Goal: Task Accomplishment & Management: Use online tool/utility

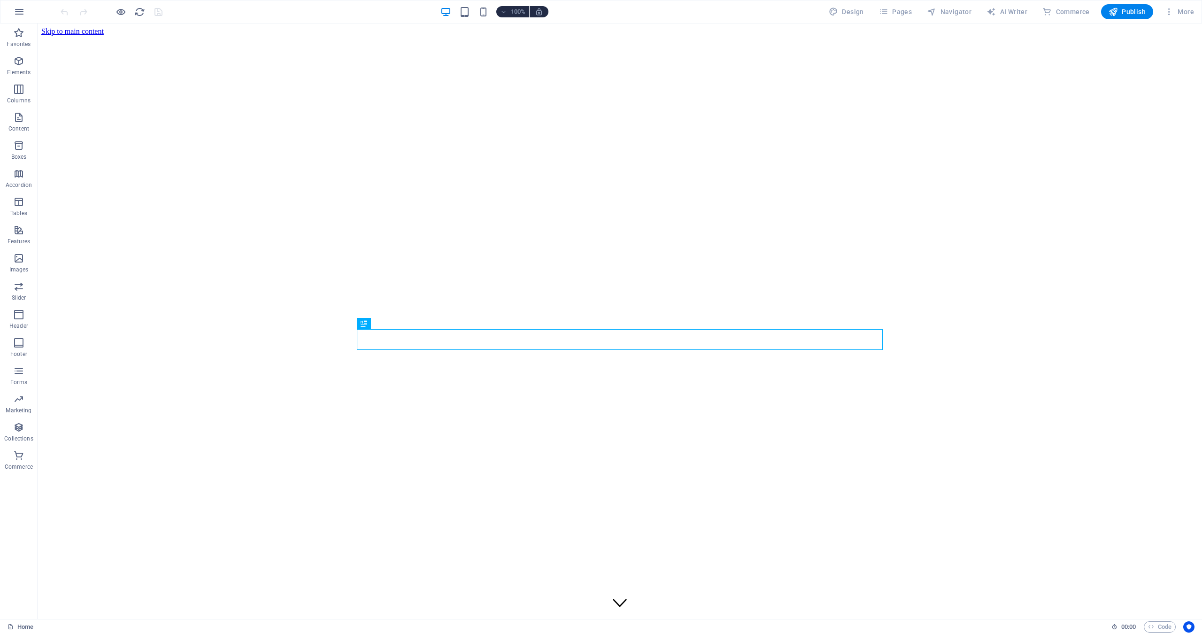
scroll to position [824, 0]
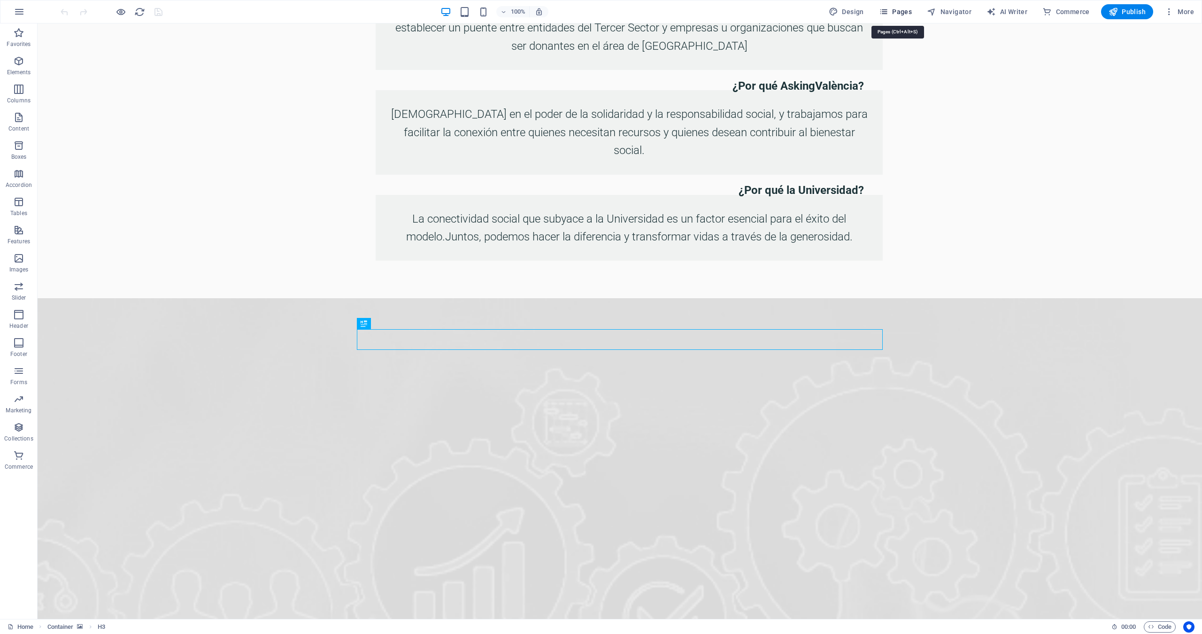
click at [901, 13] on span "Pages" at bounding box center [895, 11] width 33 height 9
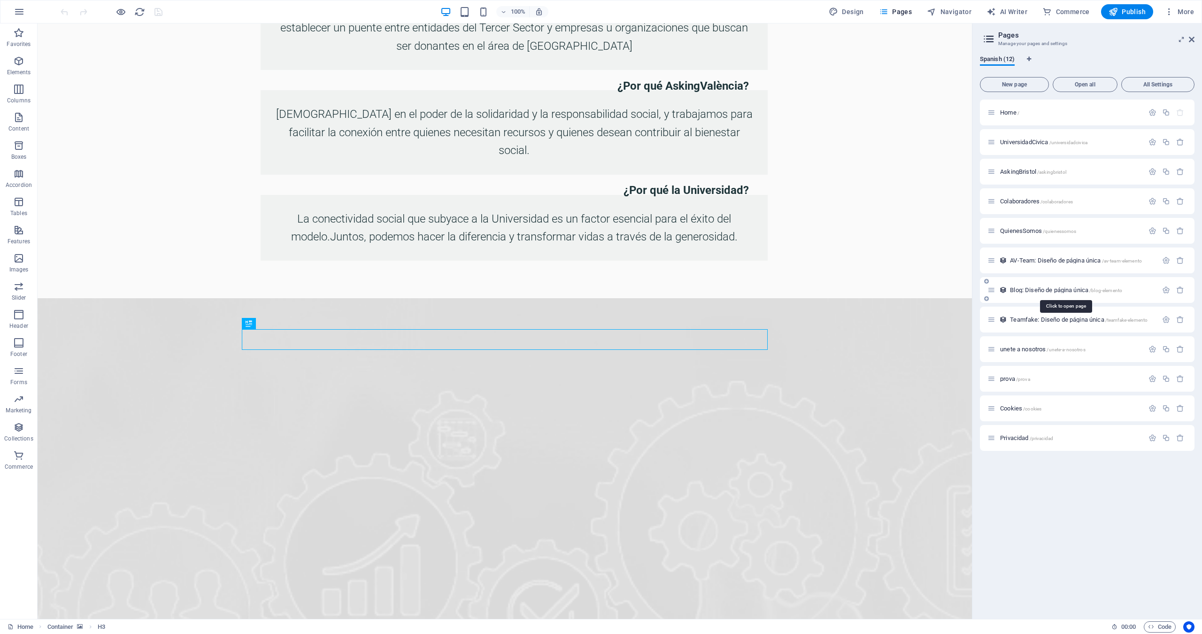
click at [1041, 289] on span "Blog: Diseño de página única /blog-elemento" at bounding box center [1066, 289] width 112 height 7
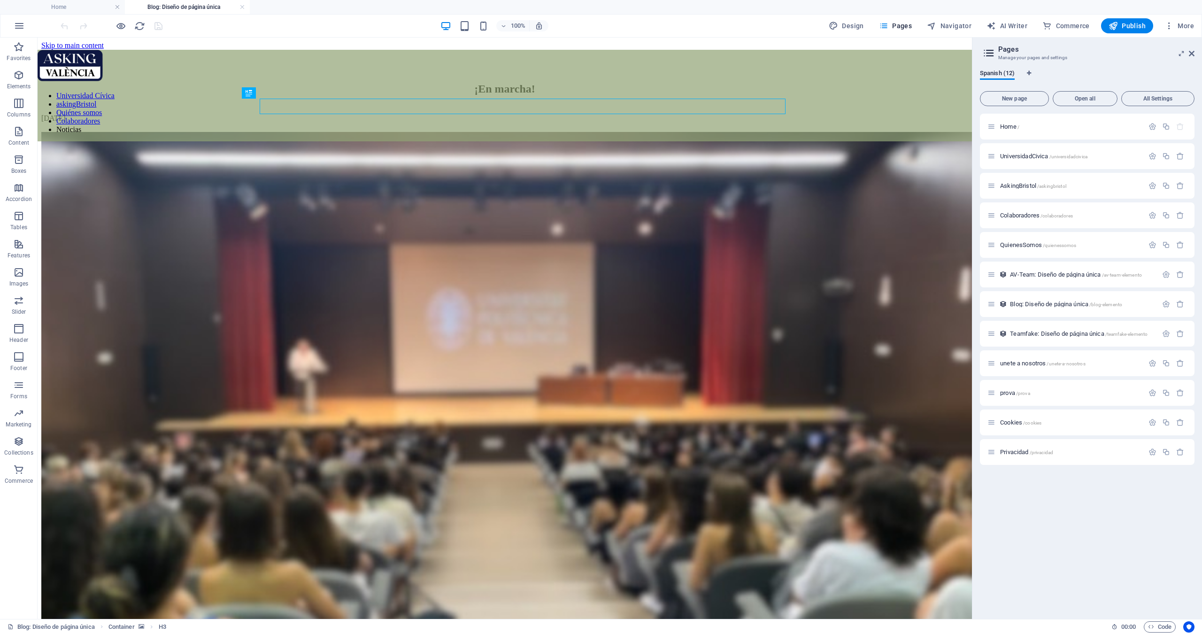
scroll to position [0, 0]
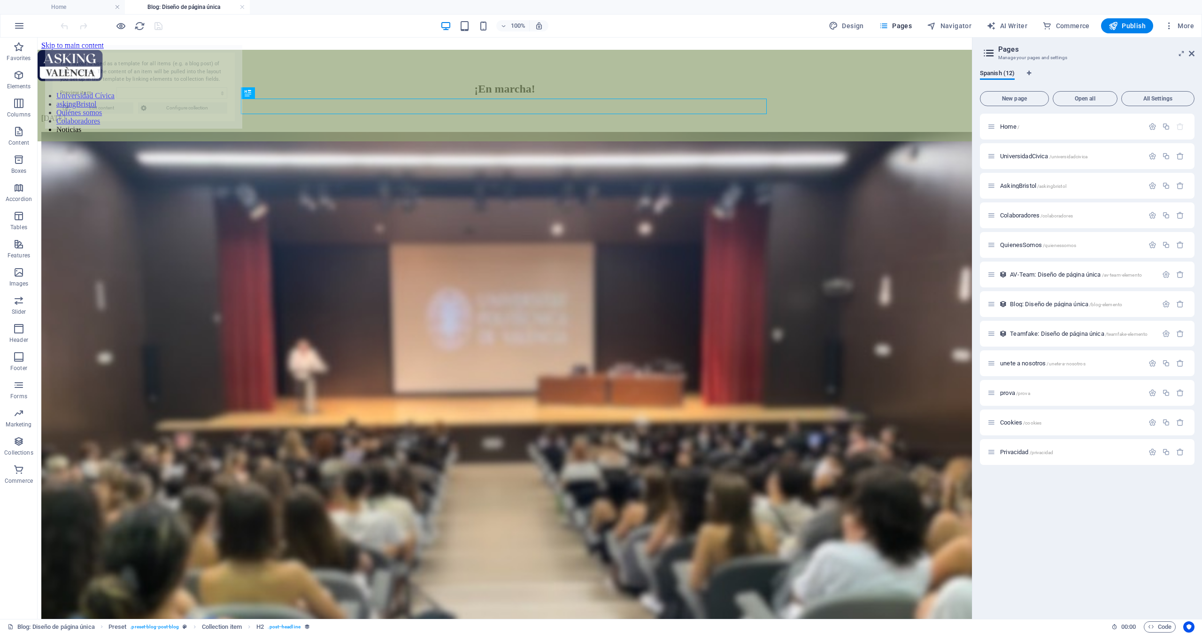
select select "68d2b7048f5b703a020ede82"
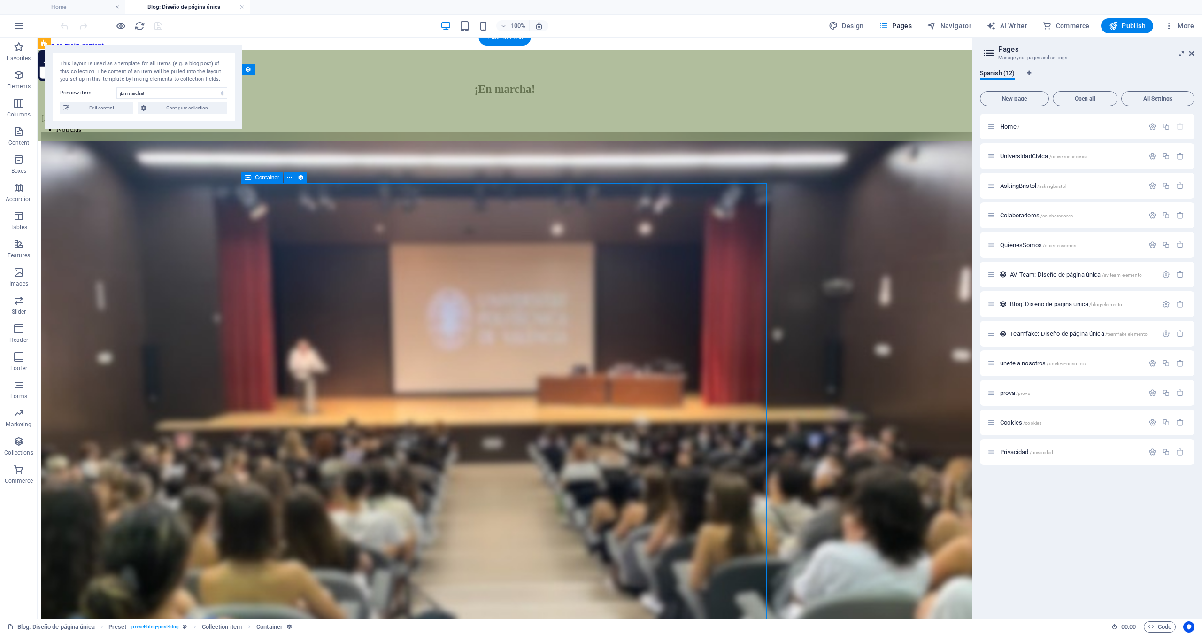
select select "content"
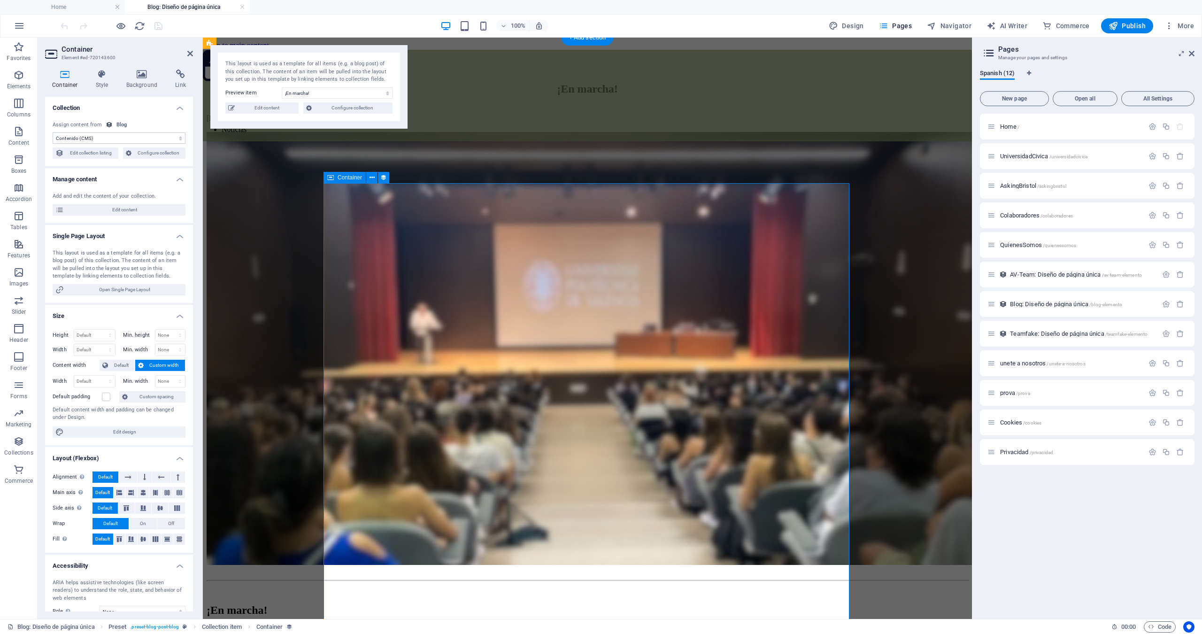
click at [121, 210] on span "Edit content" at bounding box center [125, 209] width 116 height 11
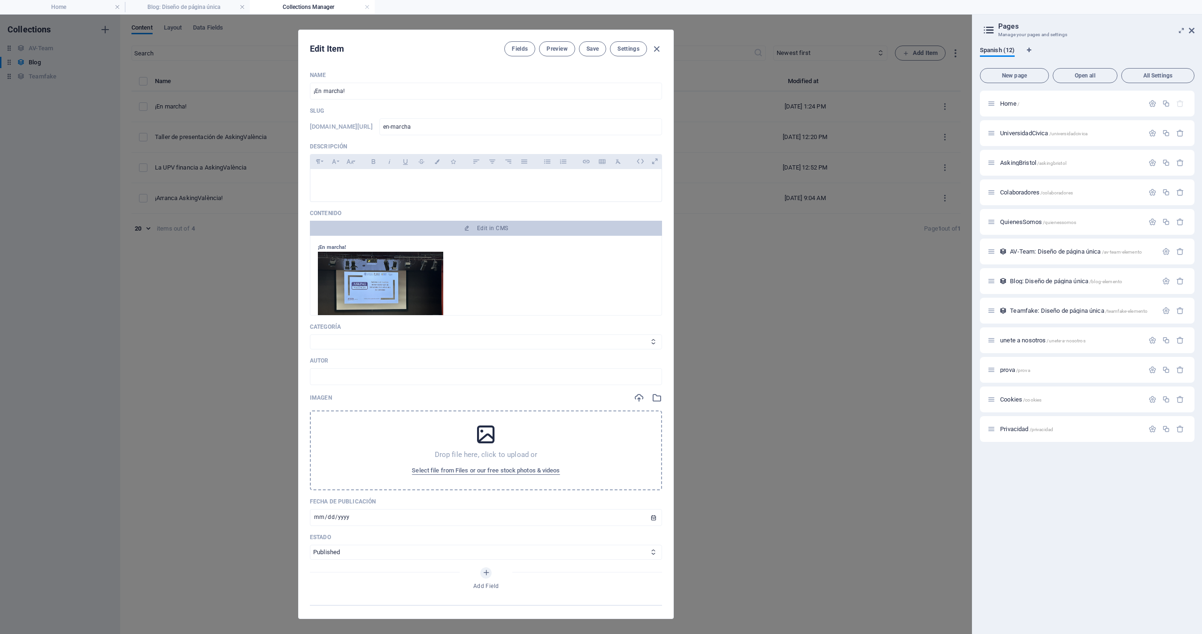
click at [385, 264] on img at bounding box center [380, 299] width 125 height 94
click at [481, 232] on button "Edit in CMS" at bounding box center [486, 228] width 352 height 15
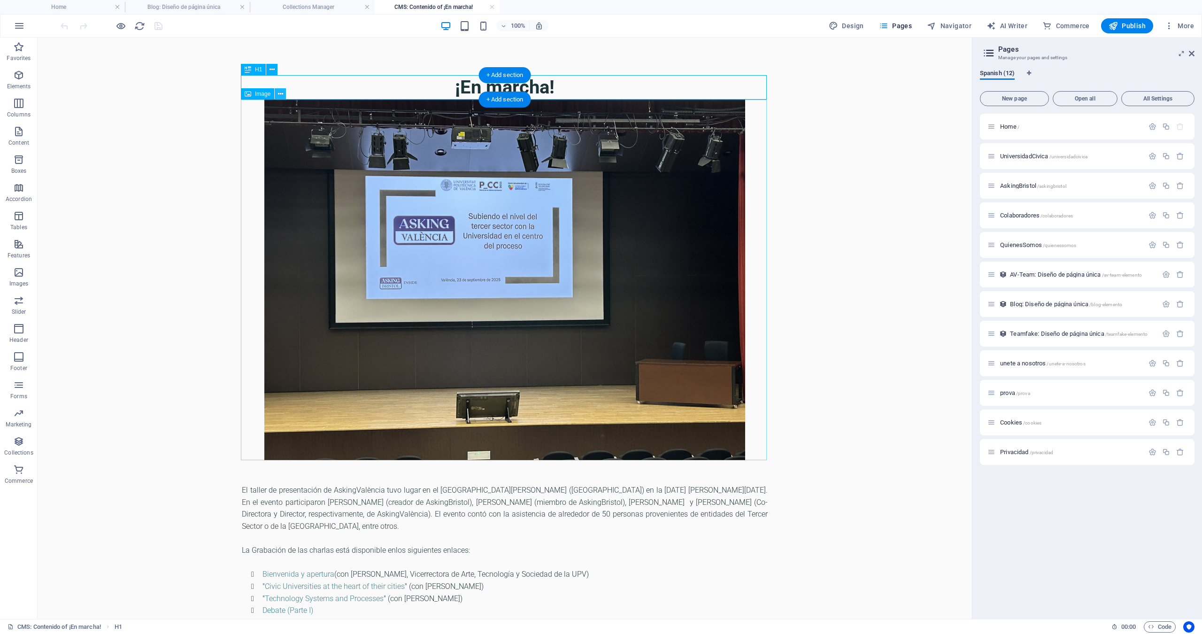
click at [280, 95] on icon at bounding box center [280, 94] width 5 height 10
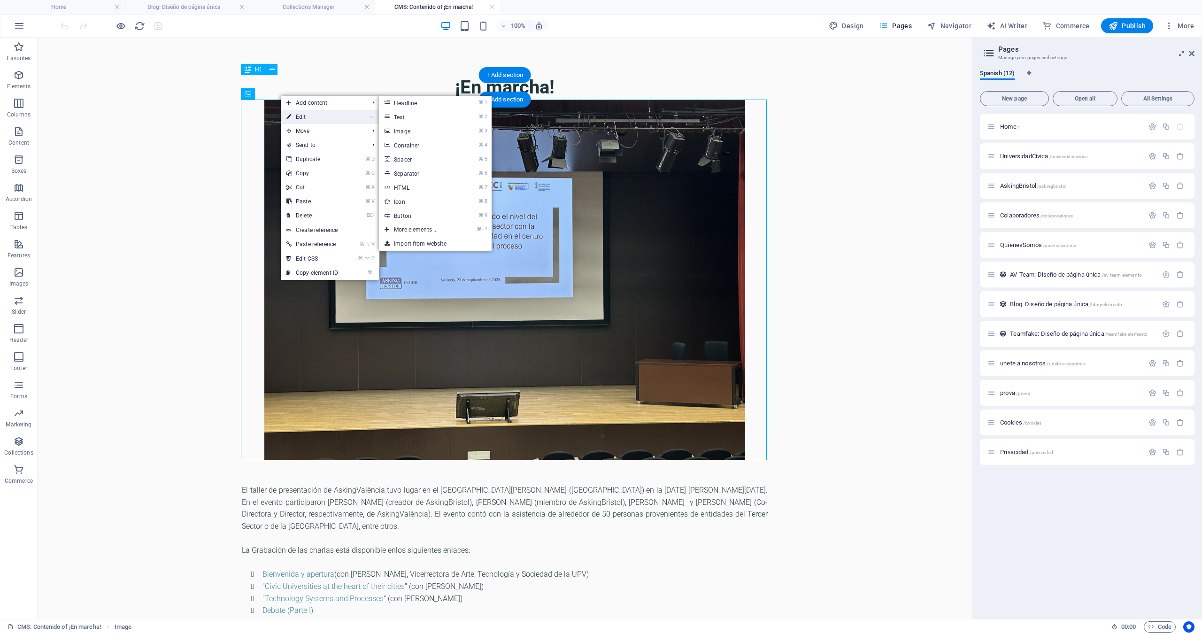
click at [299, 118] on link "⏎ Edit" at bounding box center [312, 117] width 63 height 14
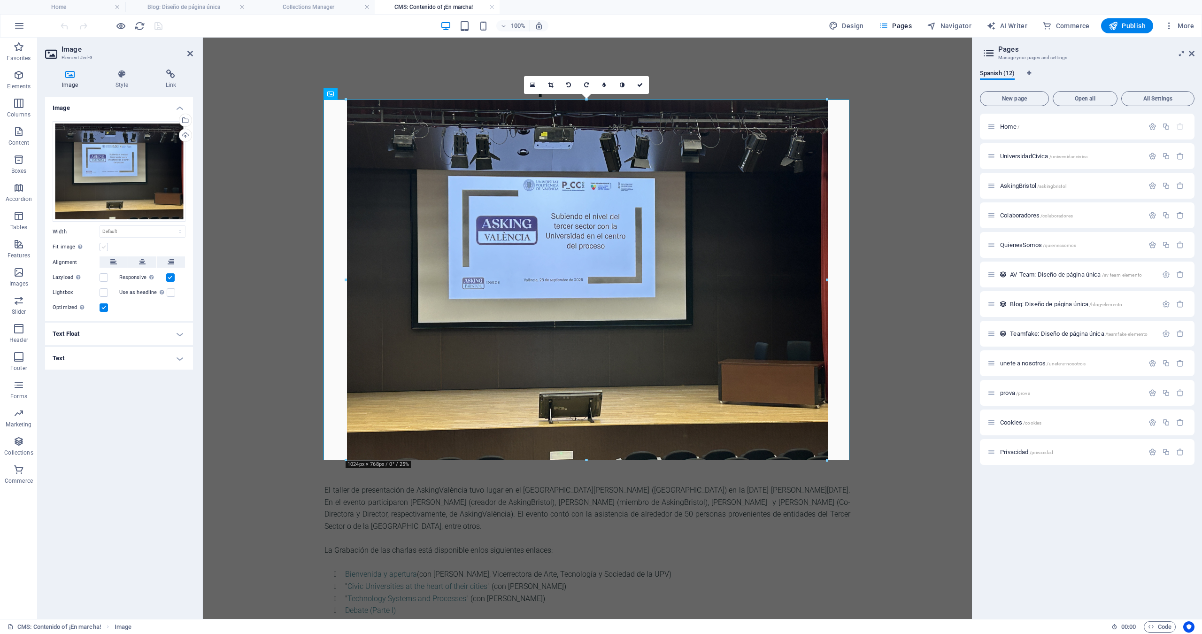
click at [103, 247] on label at bounding box center [104, 247] width 8 height 8
click at [0, 0] on input "Fit image Automatically fit image to a fixed width and height" at bounding box center [0, 0] width 0 height 0
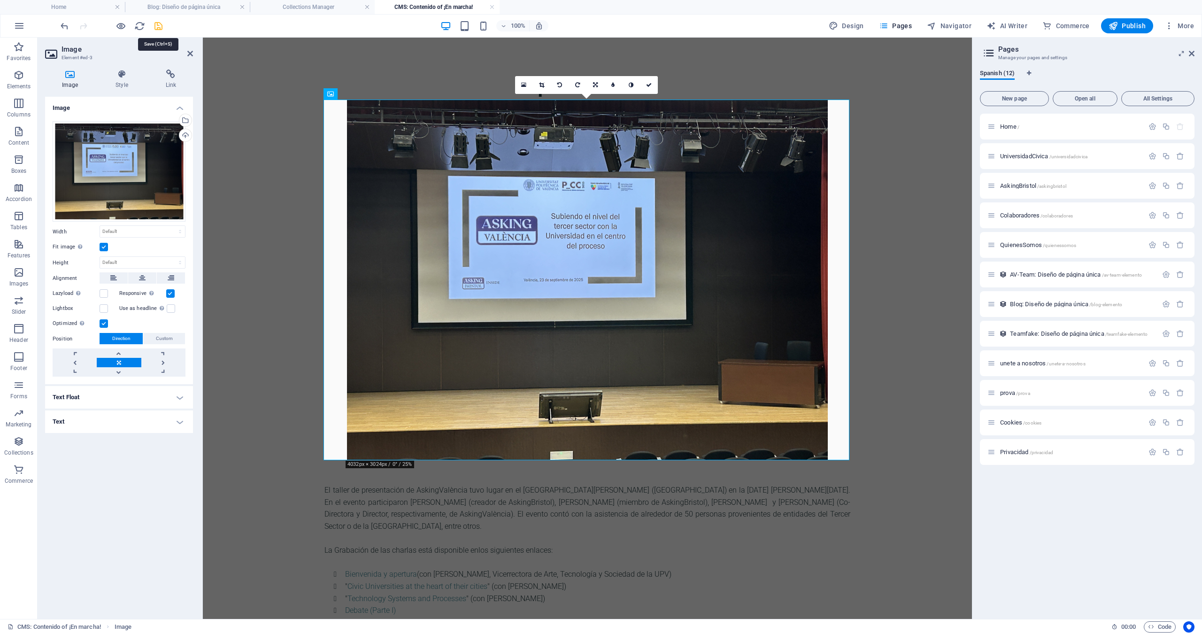
click at [159, 28] on icon "save" at bounding box center [158, 26] width 11 height 11
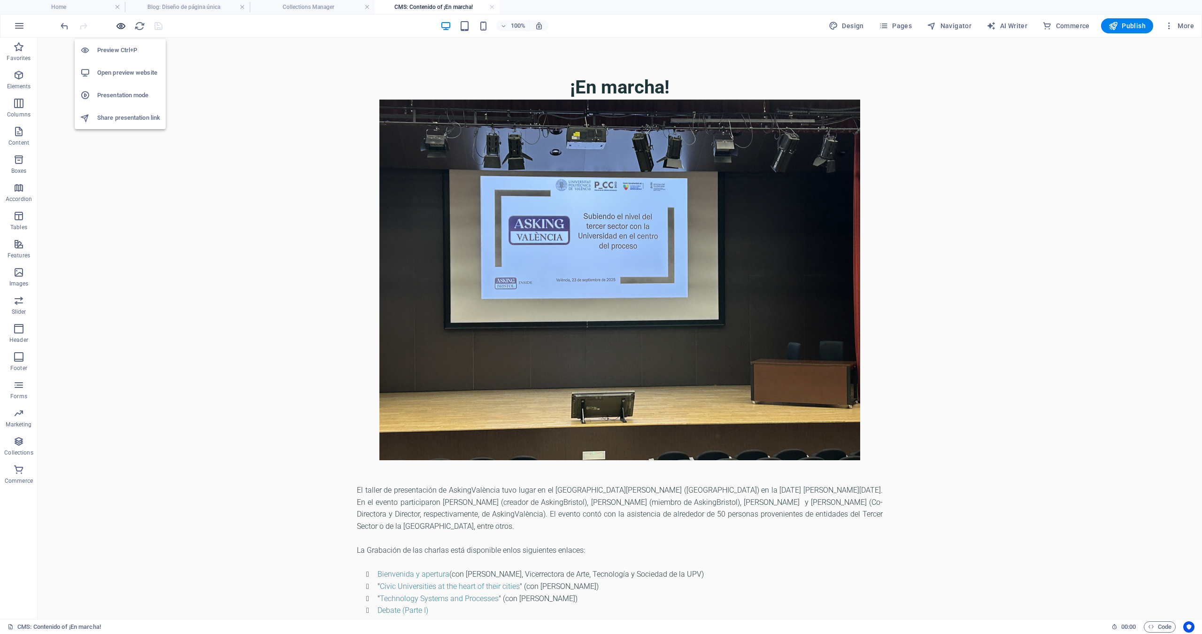
click at [120, 27] on icon "button" at bounding box center [120, 26] width 11 height 11
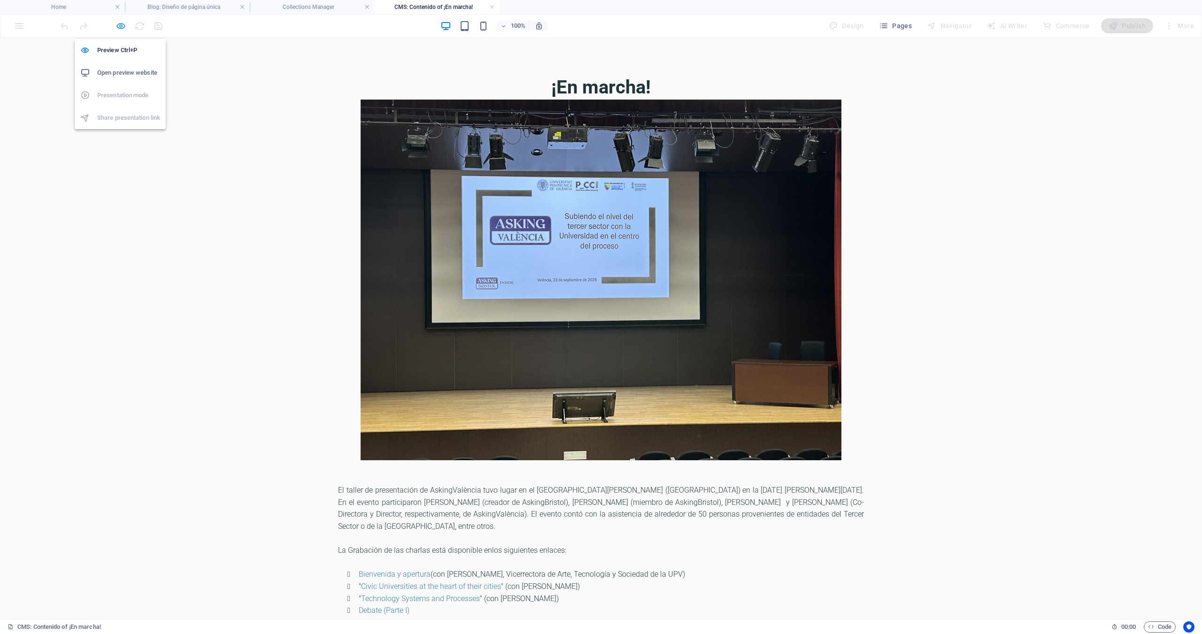
click at [120, 27] on icon "button" at bounding box center [120, 26] width 11 height 11
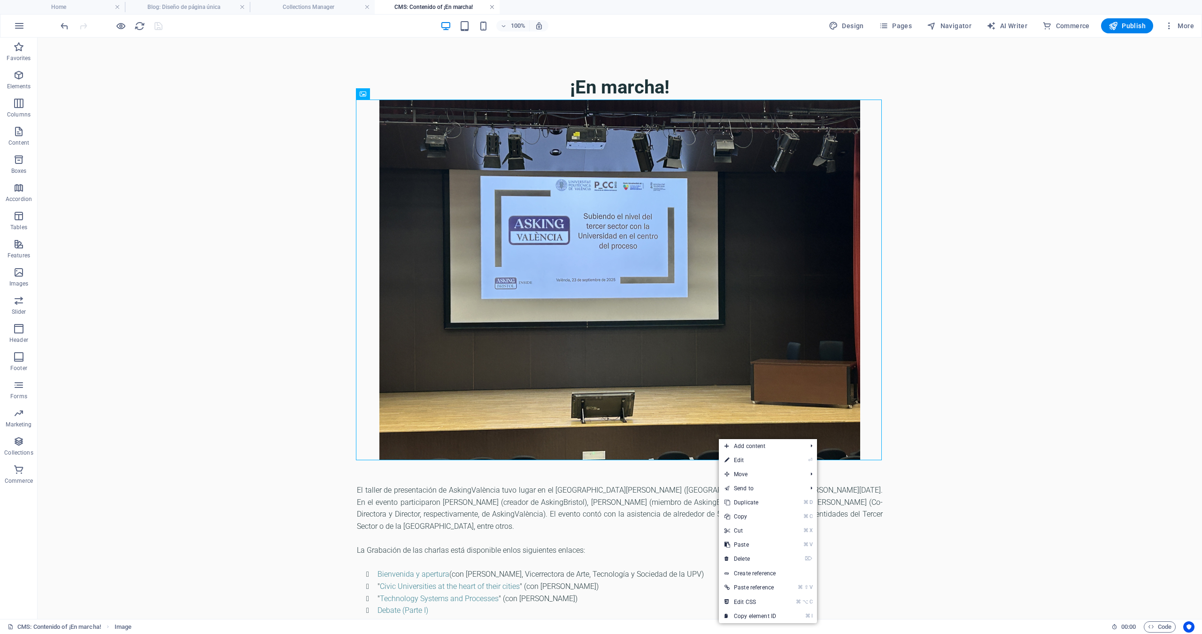
click at [490, 7] on link at bounding box center [492, 7] width 6 height 9
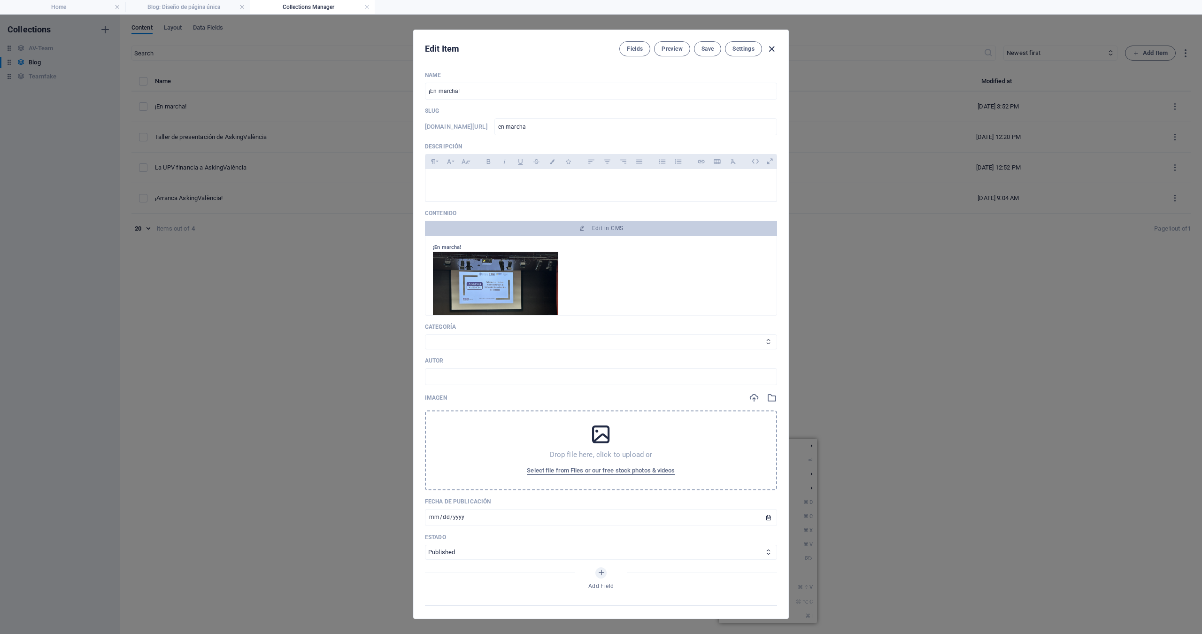
click at [773, 47] on icon "button" at bounding box center [771, 49] width 11 height 11
type input "[DATE]"
type input "en-marcha"
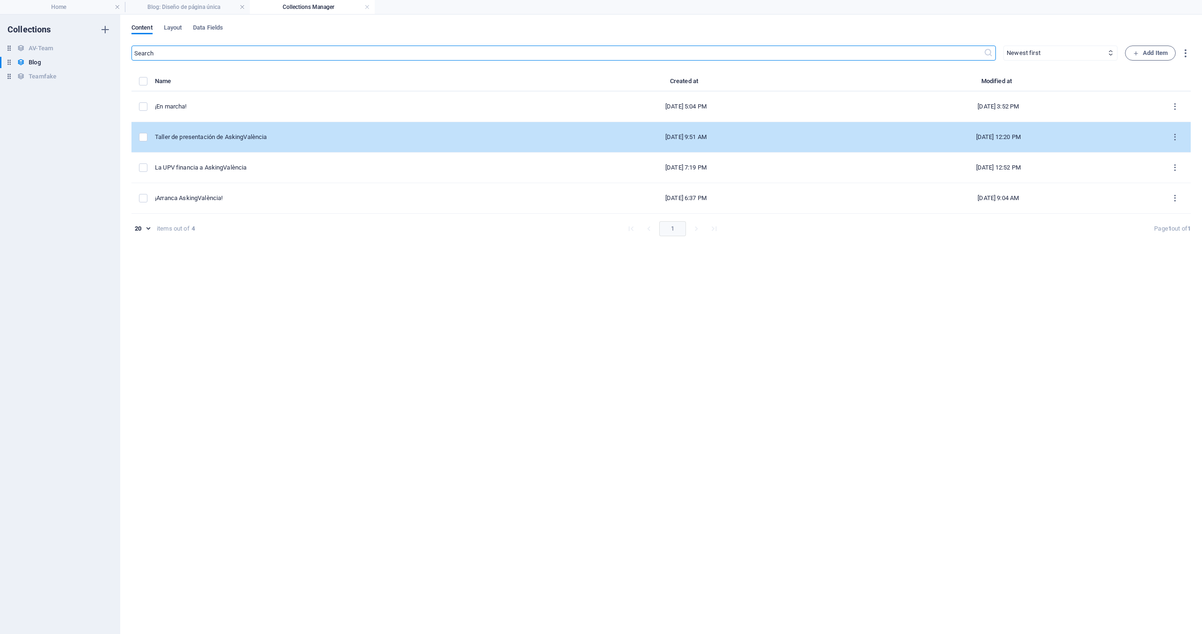
click at [183, 136] on div "Taller de presentación de AskingValència" at bounding box center [341, 137] width 372 height 8
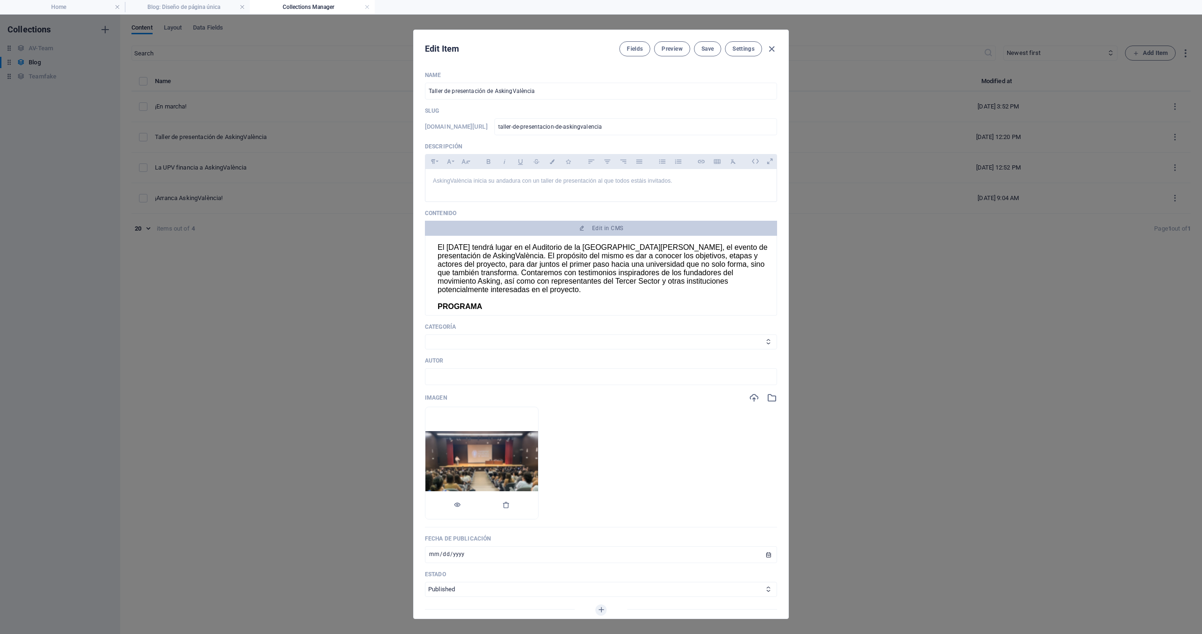
click at [502, 445] on img at bounding box center [481, 462] width 113 height 63
click at [773, 52] on icon "button" at bounding box center [771, 49] width 11 height 11
type input "[DATE]"
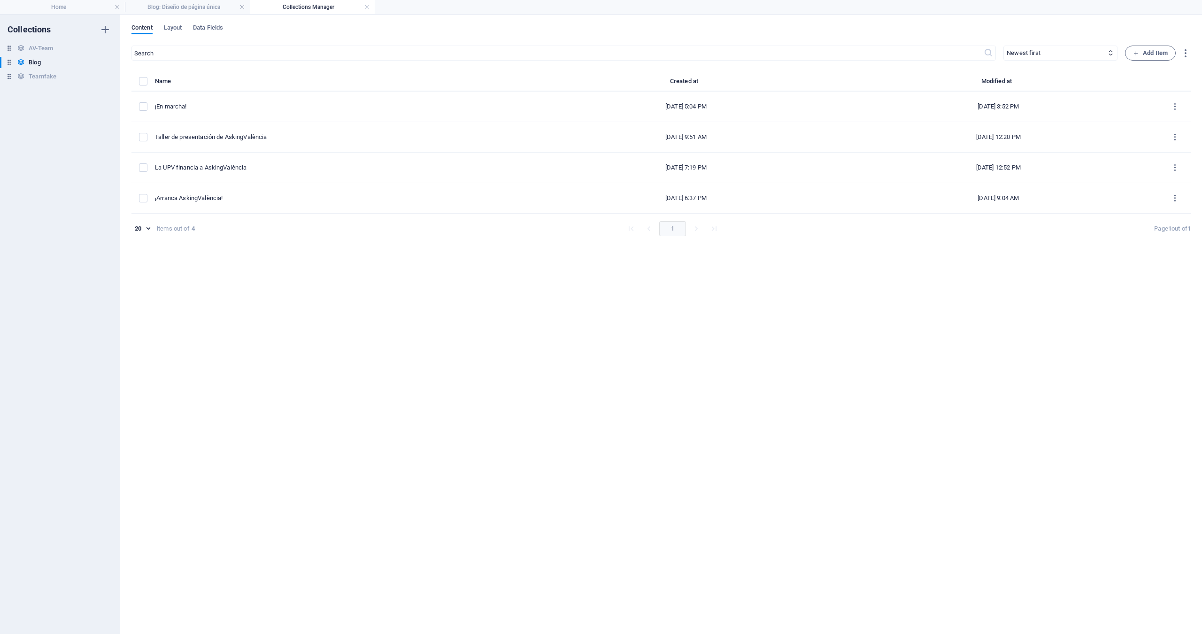
type input "taller-de-presentacion-de-askingvalencia"
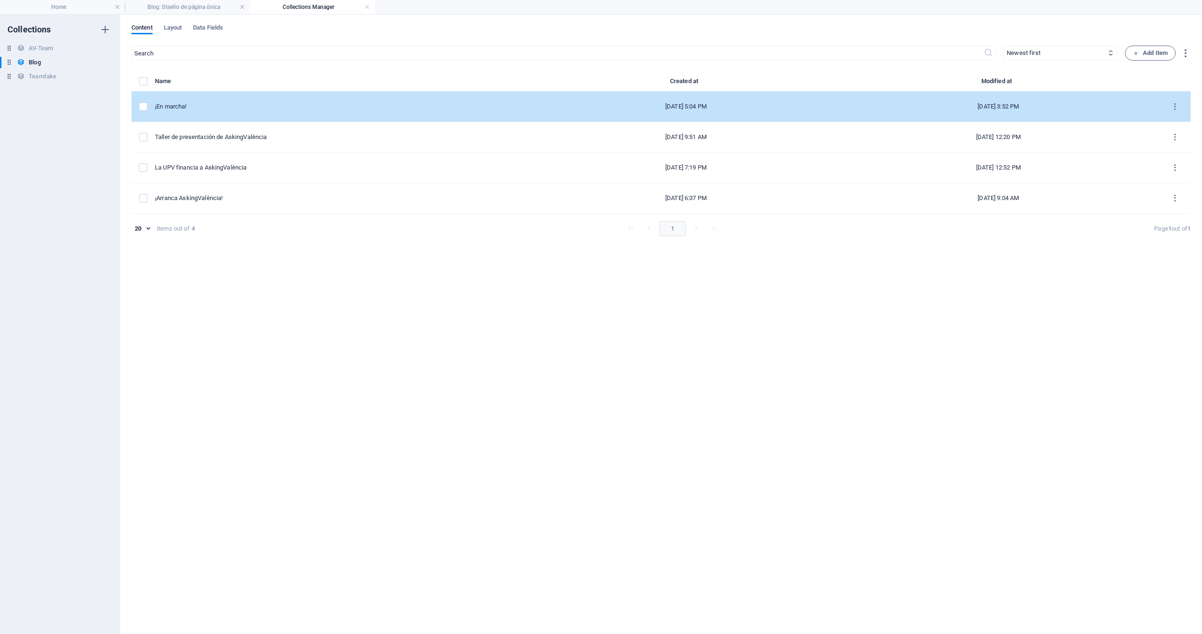
click at [175, 105] on div "¡En marcha!" at bounding box center [341, 106] width 372 height 8
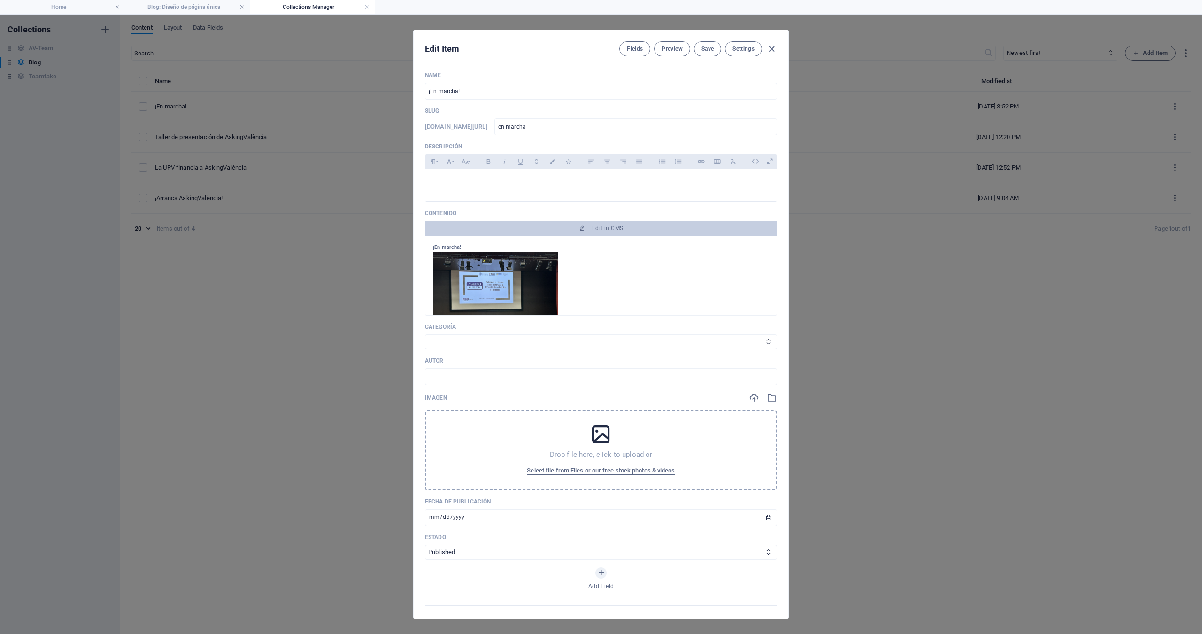
click at [514, 273] on img at bounding box center [495, 299] width 125 height 94
click at [563, 274] on div at bounding box center [601, 300] width 336 height 97
click at [546, 284] on img at bounding box center [495, 299] width 125 height 94
click at [609, 229] on span "Edit in CMS" at bounding box center [607, 228] width 31 height 8
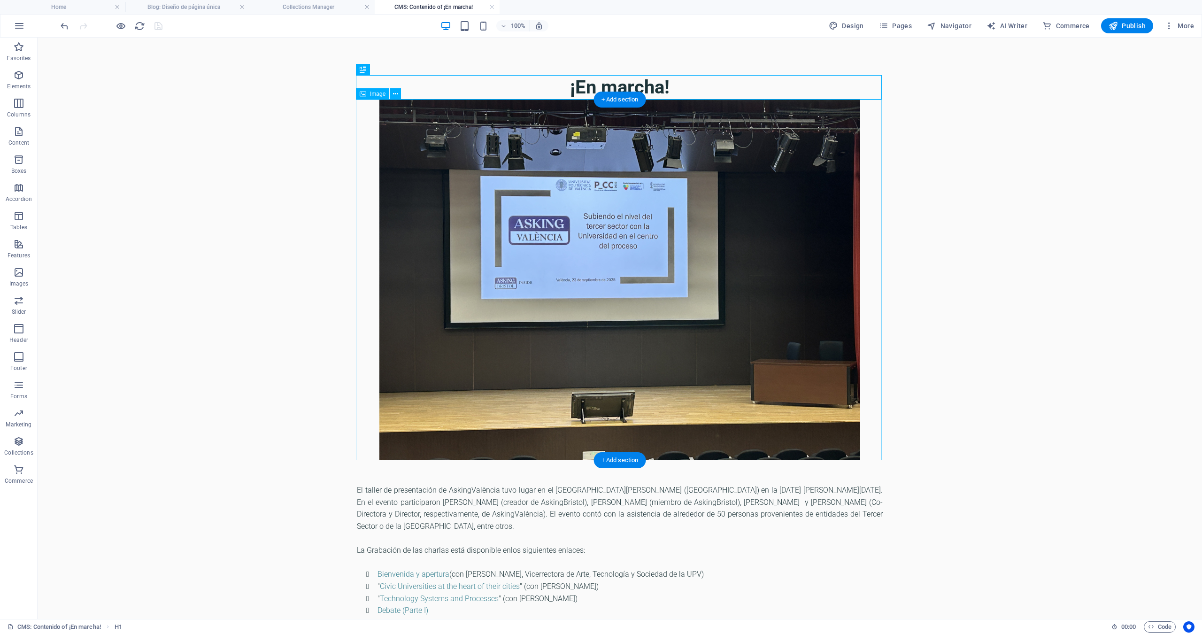
click at [595, 241] on figure at bounding box center [620, 280] width 526 height 361
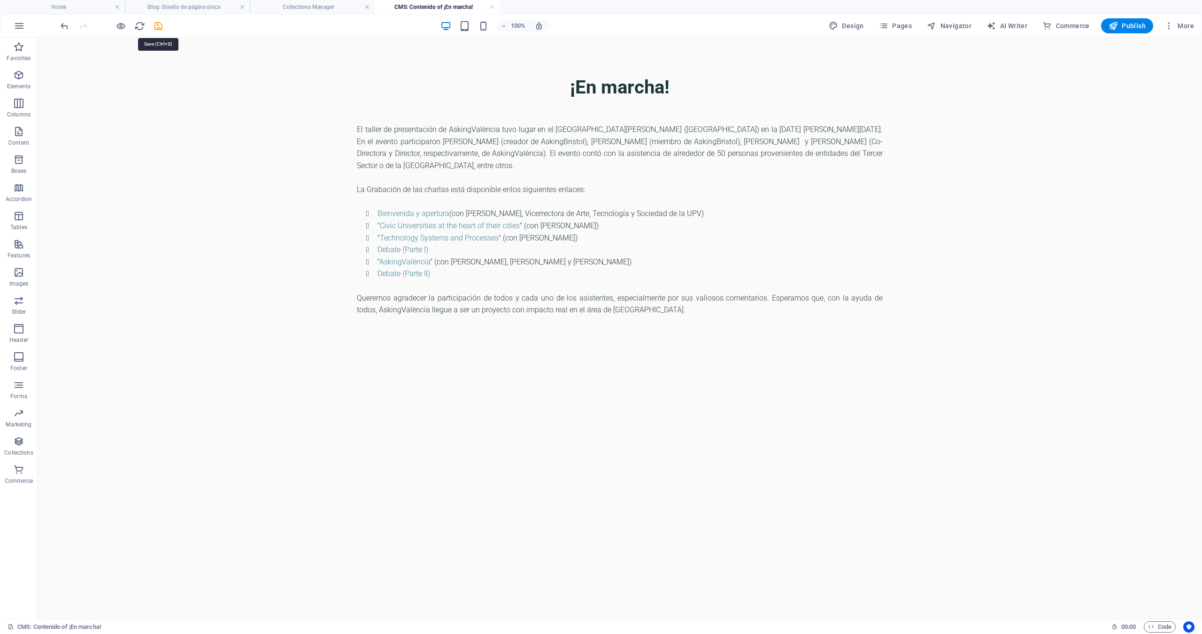
click at [160, 28] on icon "save" at bounding box center [158, 26] width 11 height 11
click at [430, 6] on h4 "CMS: Contenido of ¡En marcha!" at bounding box center [437, 7] width 125 height 10
click at [489, 4] on link at bounding box center [492, 7] width 6 height 9
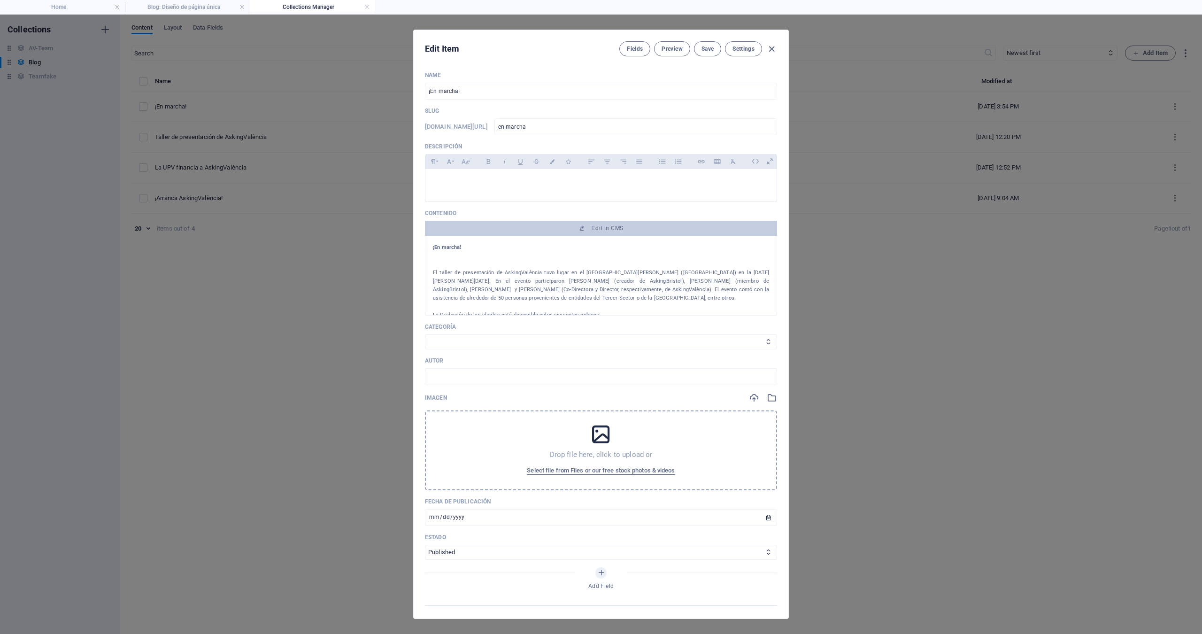
click at [597, 438] on icon at bounding box center [600, 434] width 23 height 23
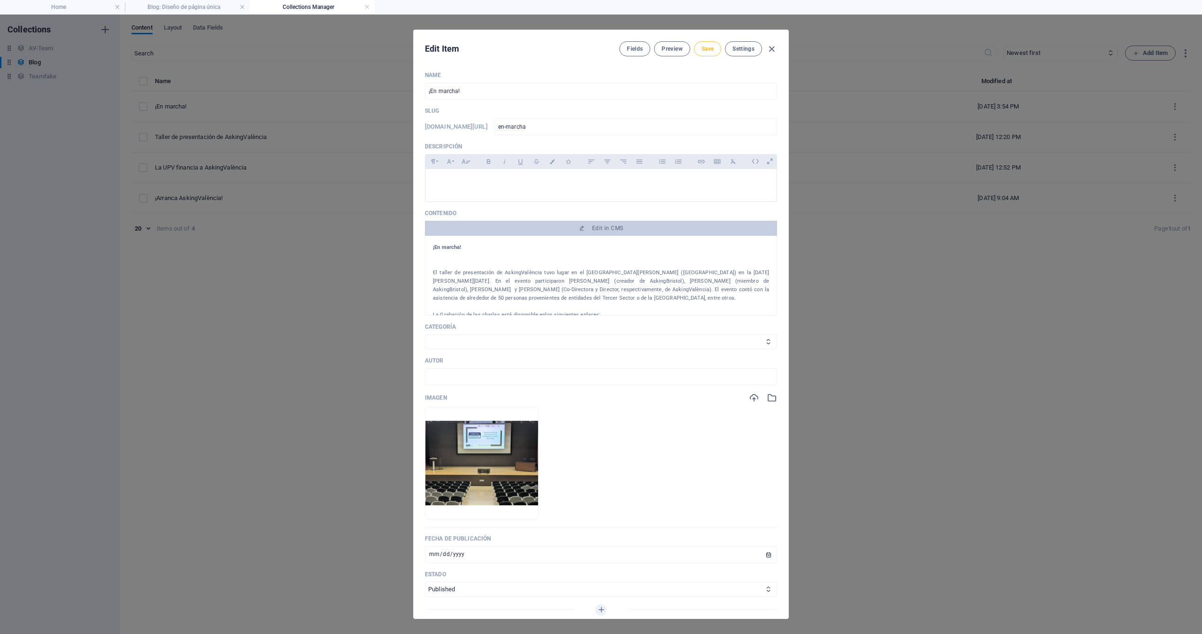
click at [710, 49] on span "Save" at bounding box center [707, 49] width 12 height 8
click at [770, 50] on icon "button" at bounding box center [771, 49] width 11 height 11
type input "[DATE]"
type input "en-marcha"
